Goal: Navigation & Orientation: Find specific page/section

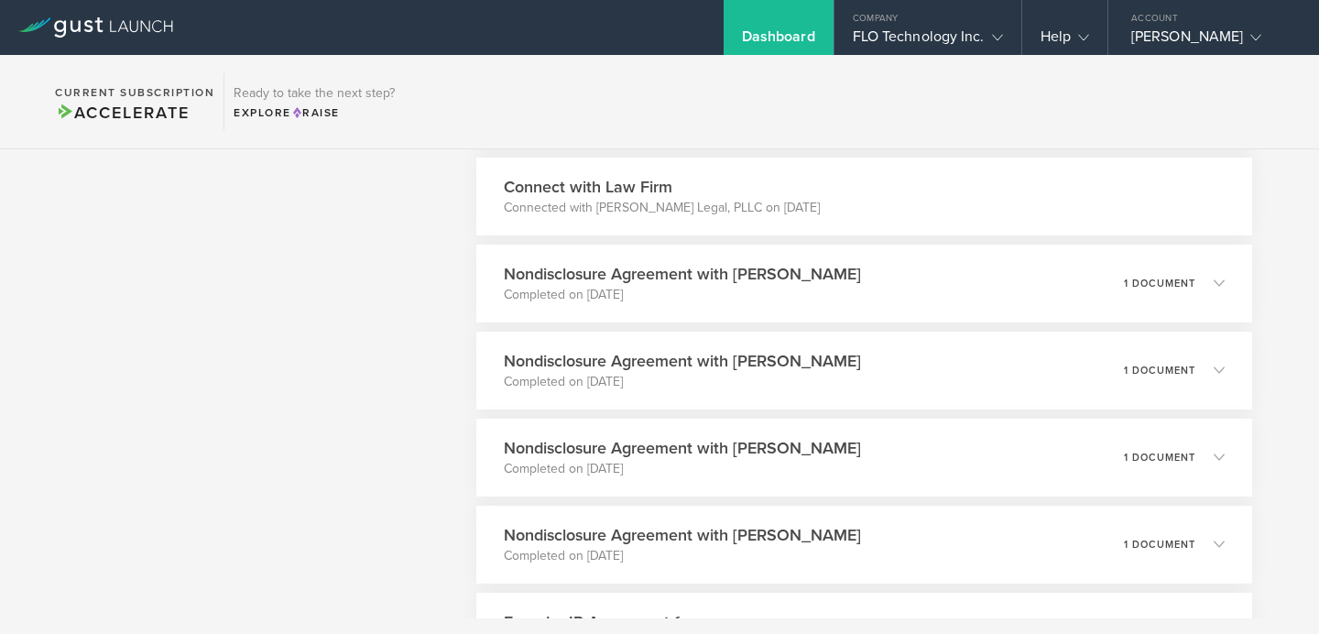
scroll to position [9097, 0]
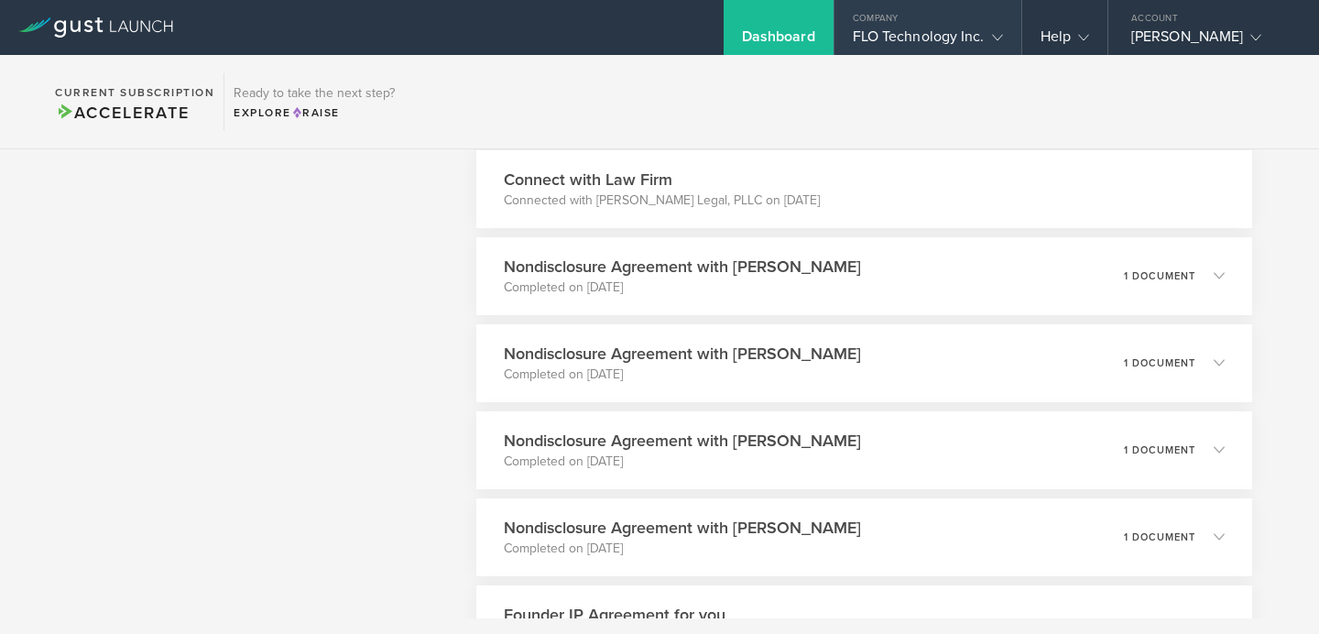
click at [970, 49] on div "FLO Technology Inc." at bounding box center [928, 40] width 150 height 27
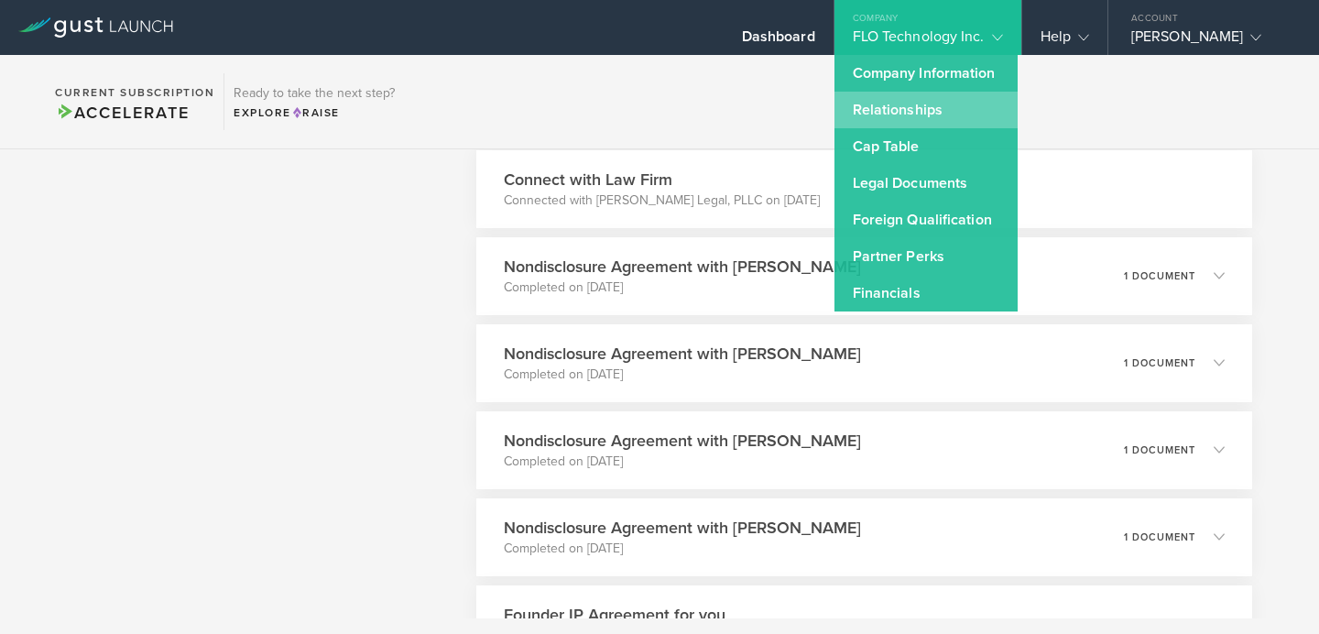
click at [936, 114] on link "Relationships" at bounding box center [925, 110] width 183 height 37
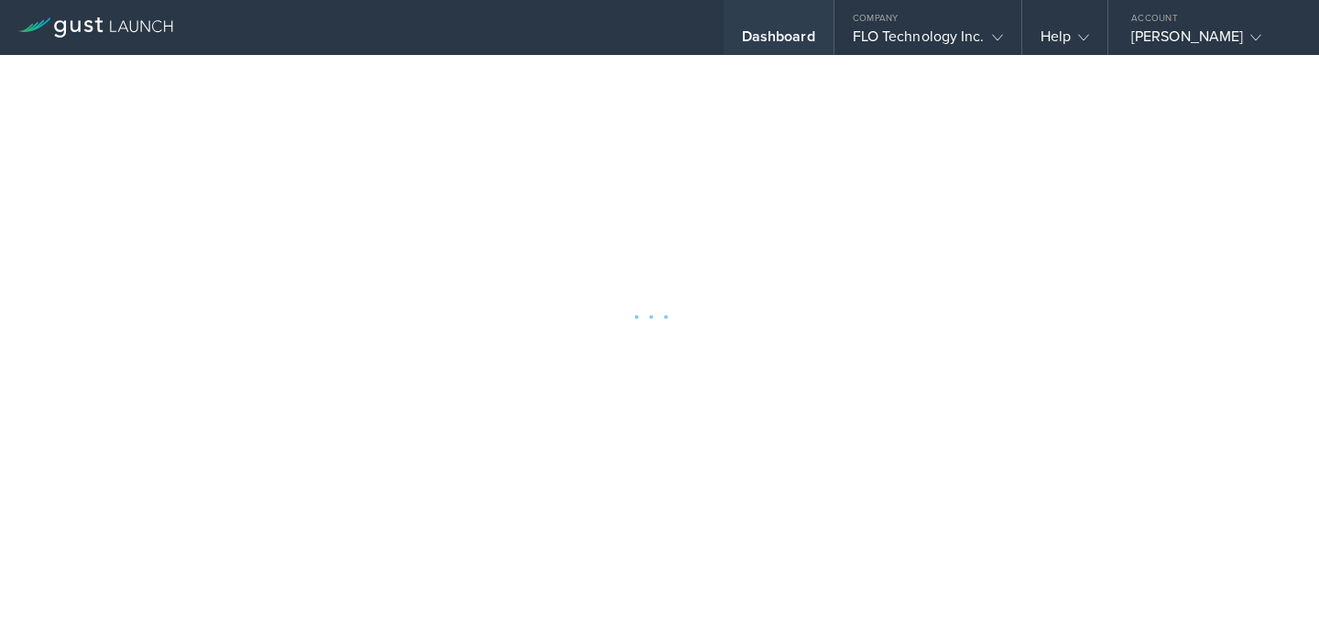
click at [772, 43] on div "Dashboard" at bounding box center [778, 40] width 73 height 27
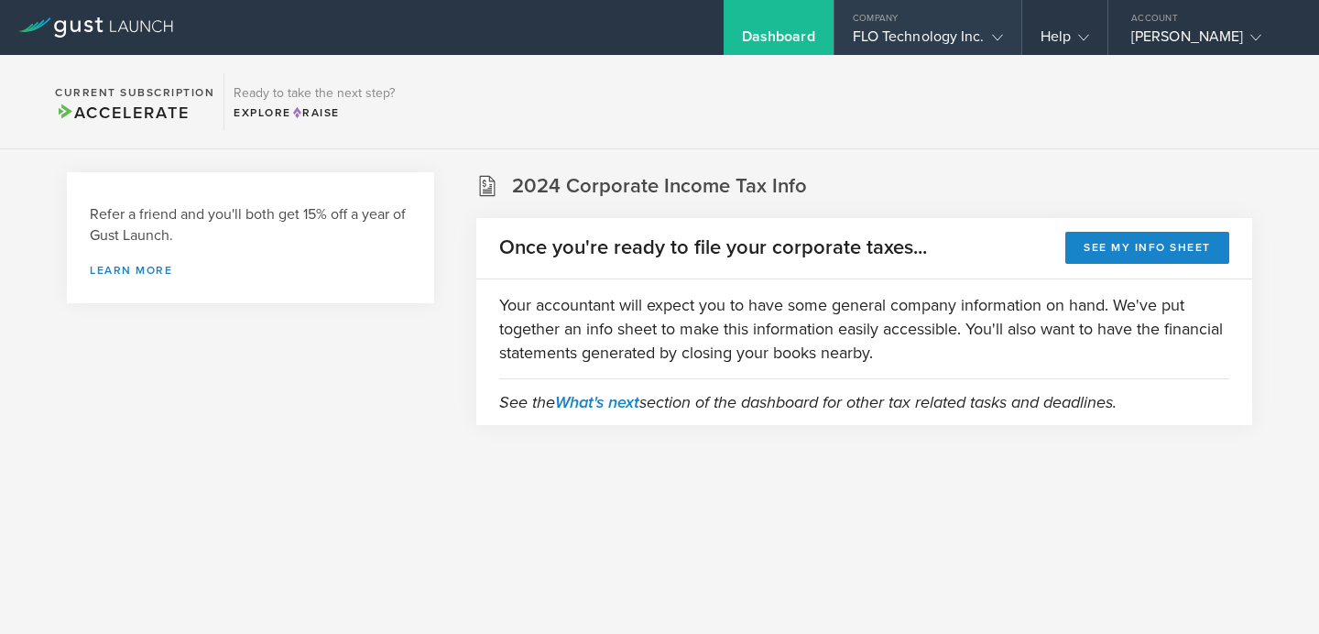
click at [946, 40] on div "FLO Technology Inc." at bounding box center [928, 40] width 150 height 27
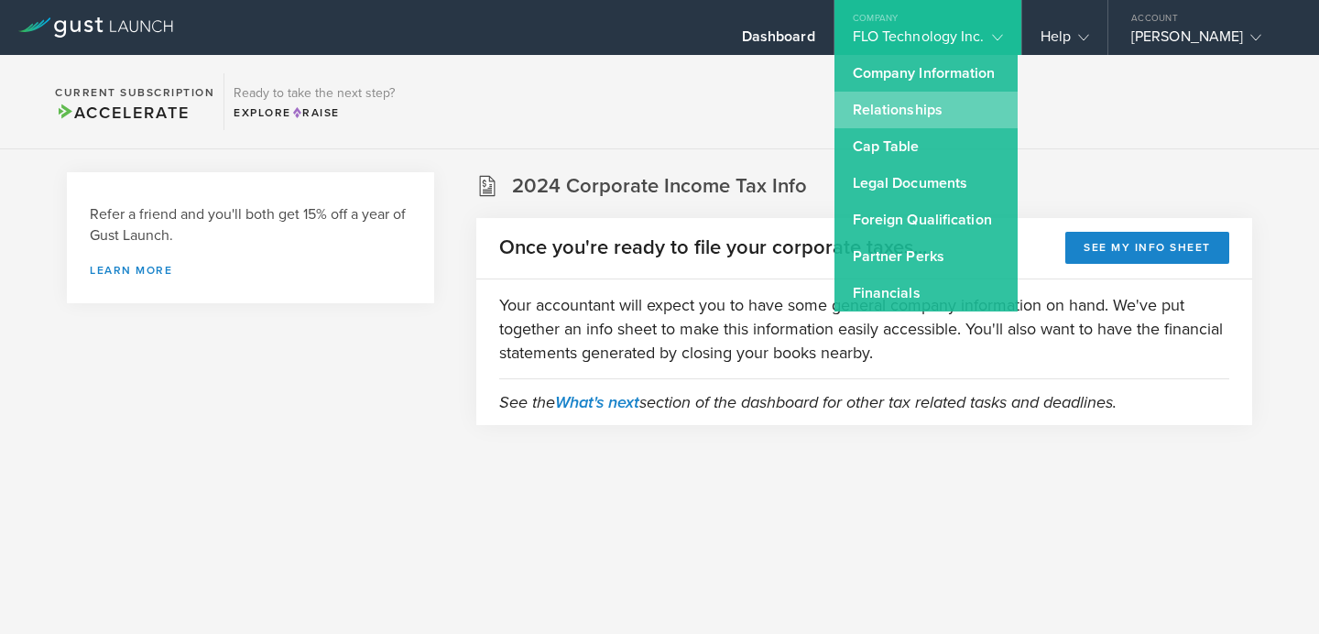
click at [903, 108] on link "Relationships" at bounding box center [925, 110] width 183 height 37
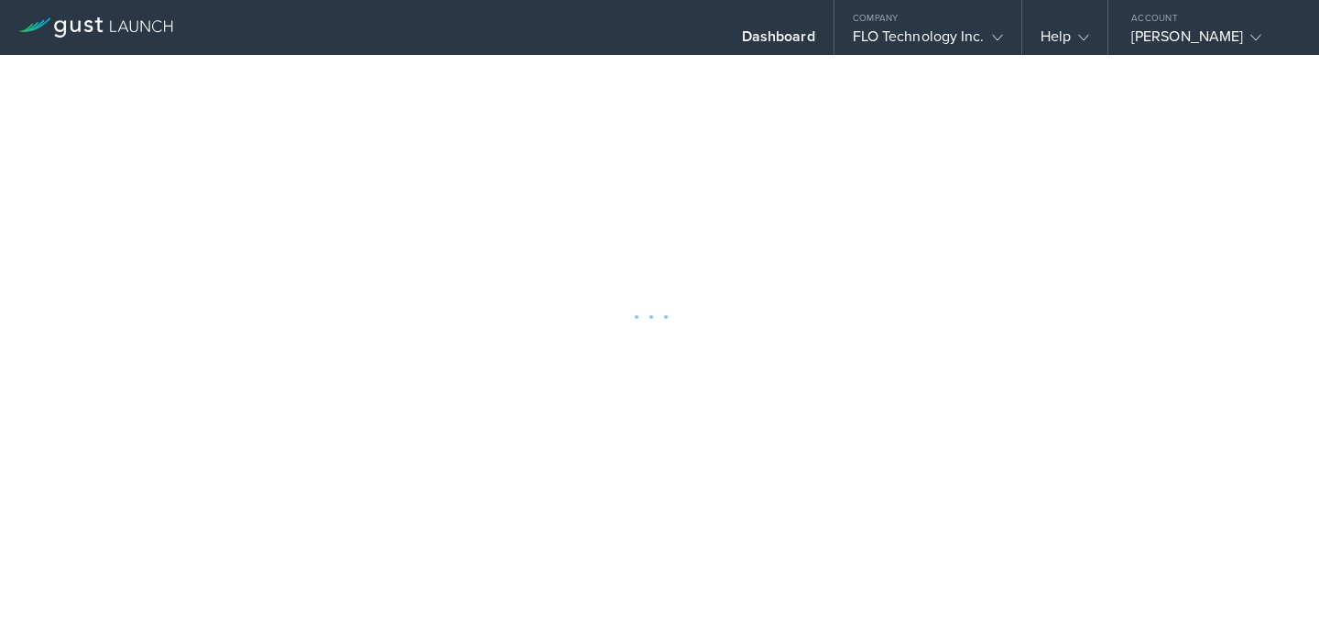
click at [103, 30] on icon at bounding box center [95, 27] width 155 height 20
